Goal: Information Seeking & Learning: Learn about a topic

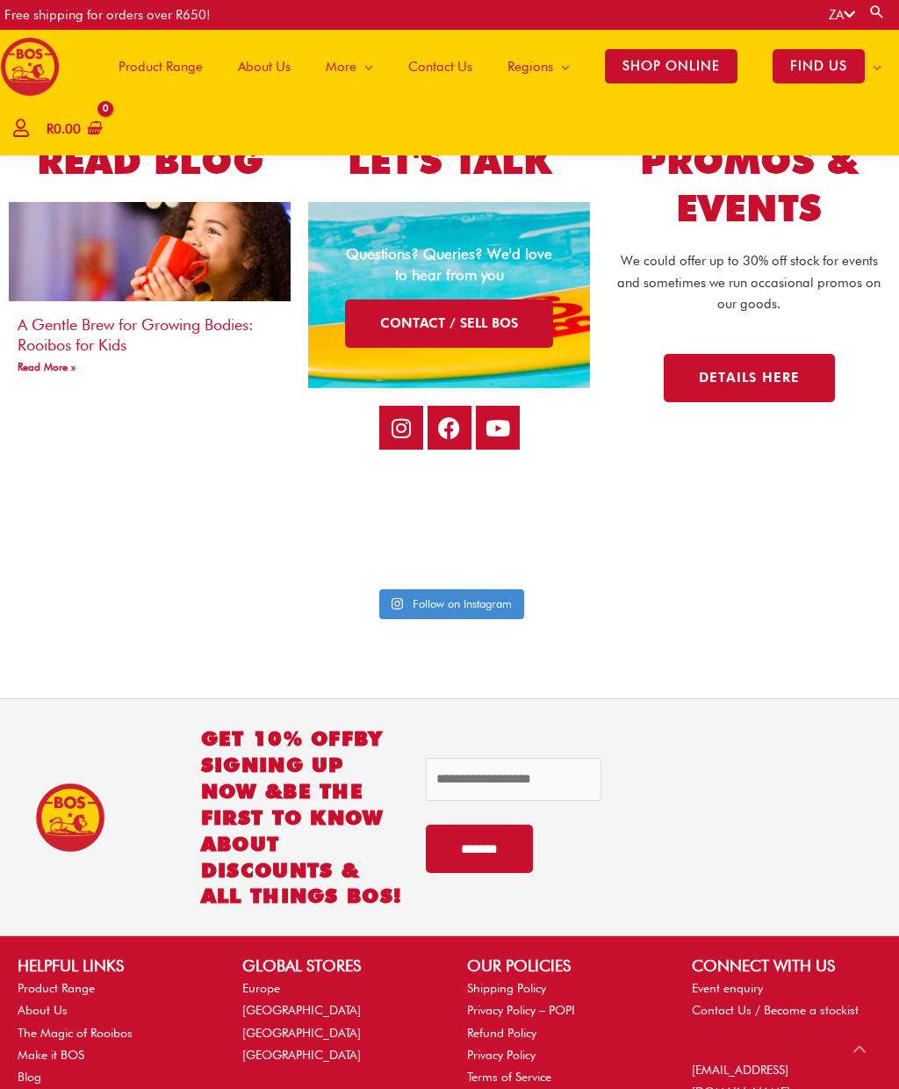
scroll to position [4824, 0]
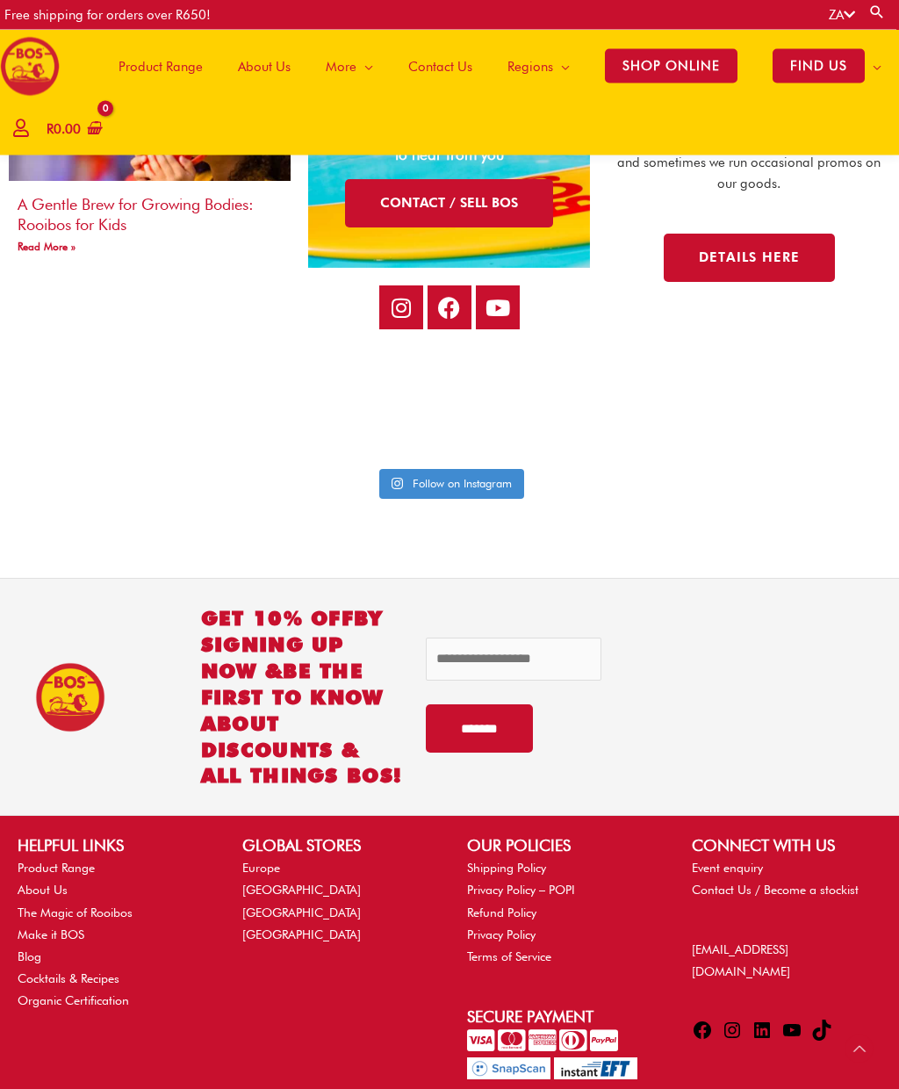
click at [52, 883] on link "About Us" at bounding box center [43, 890] width 50 height 14
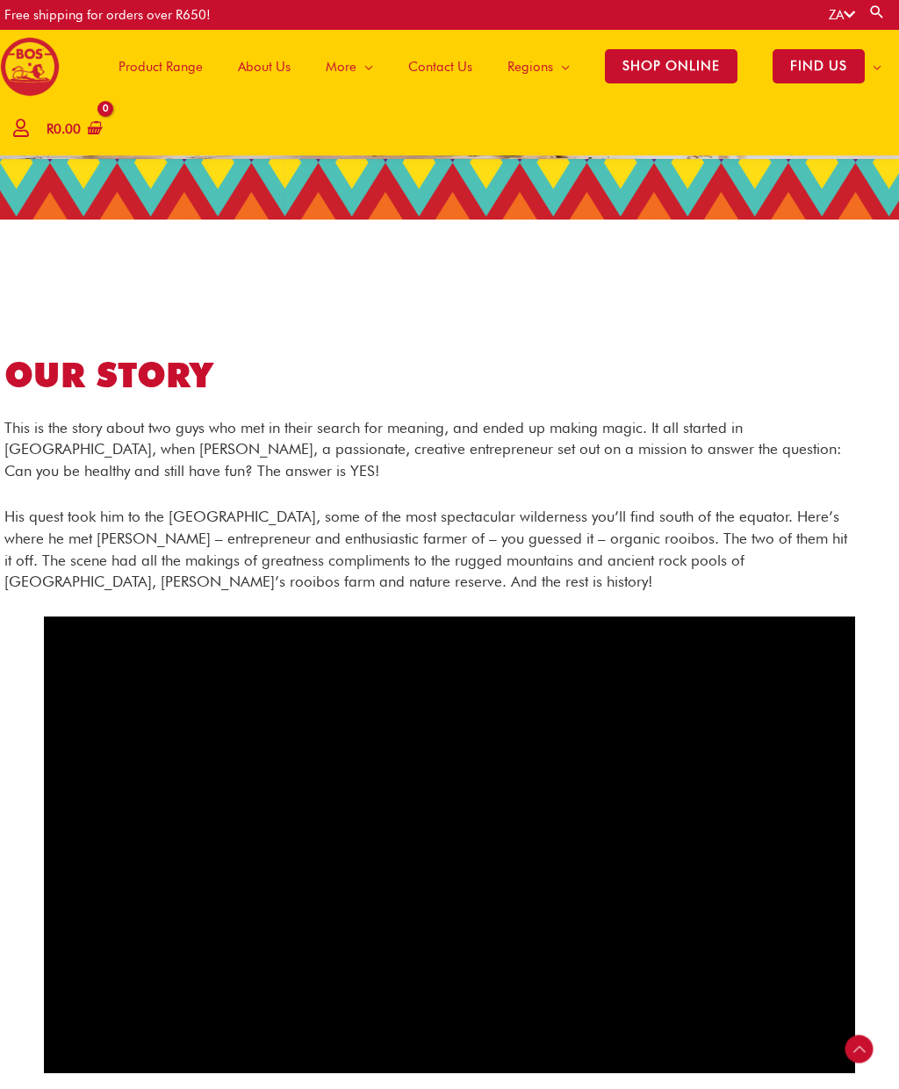
scroll to position [255, 0]
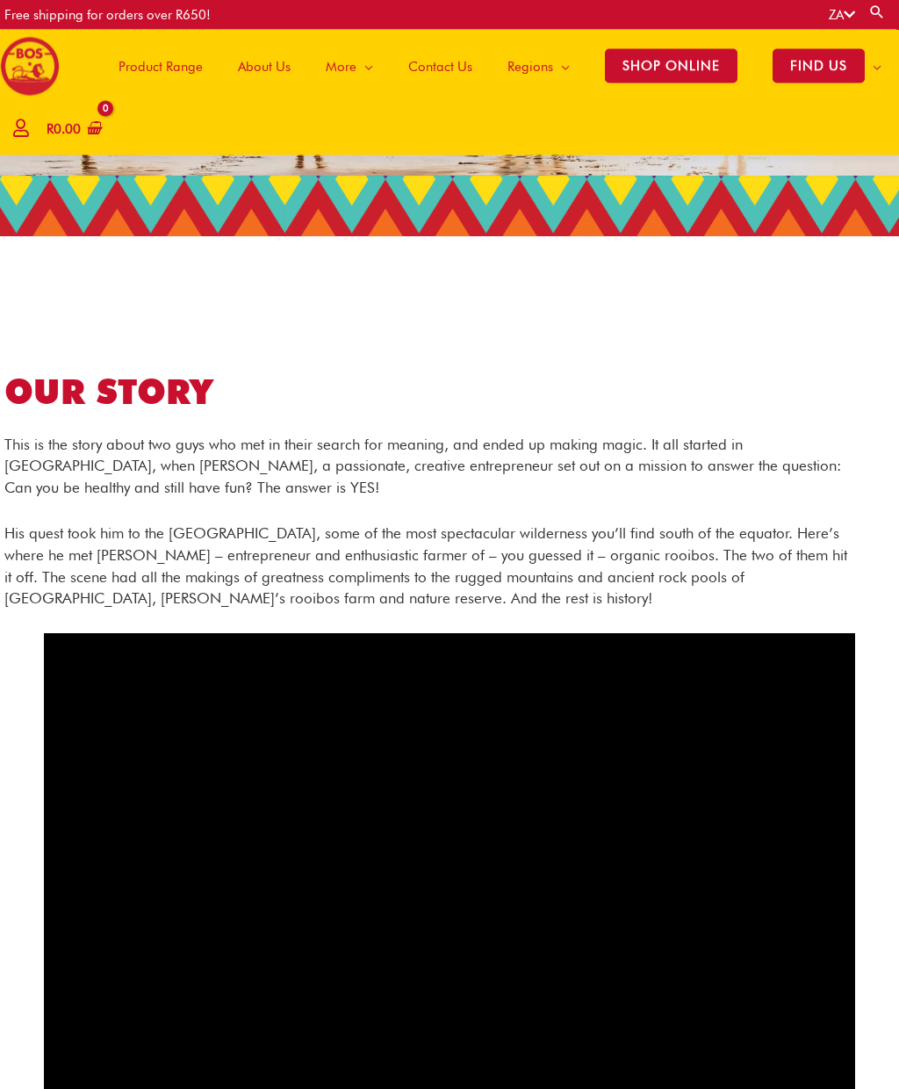
click at [164, 63] on span "Product Range" at bounding box center [161, 66] width 84 height 53
